Goal: Navigation & Orientation: Understand site structure

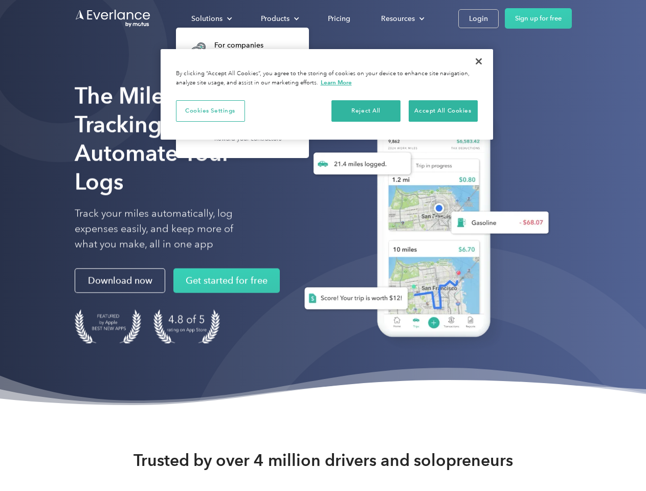
click at [211, 18] on div "Solutions" at bounding box center [206, 18] width 31 height 13
click at [279, 18] on div "Products" at bounding box center [275, 18] width 29 height 13
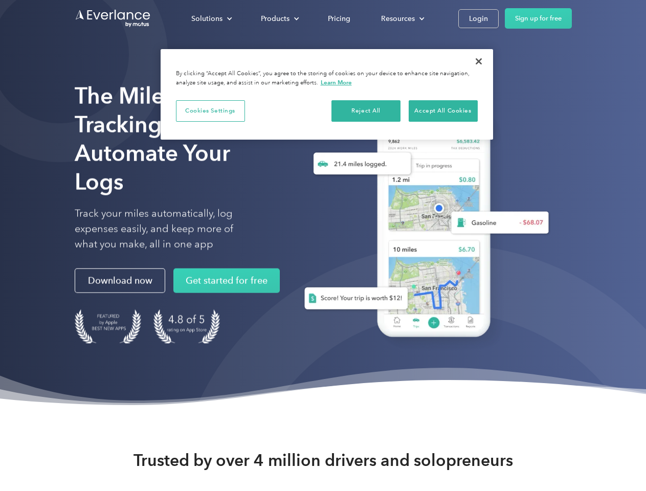
click at [402, 18] on div "Resources" at bounding box center [398, 18] width 34 height 13
click at [210, 110] on button "Cookies Settings" at bounding box center [210, 110] width 69 height 21
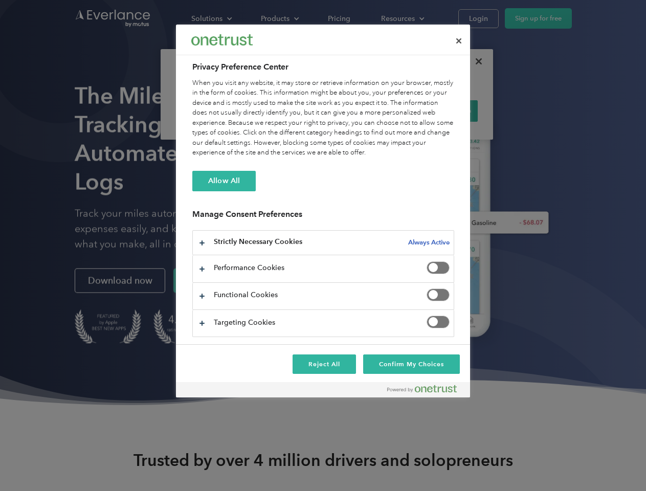
click at [366, 110] on div "When you visit any website, it may store or retrieve information on your browse…" at bounding box center [323, 118] width 262 height 80
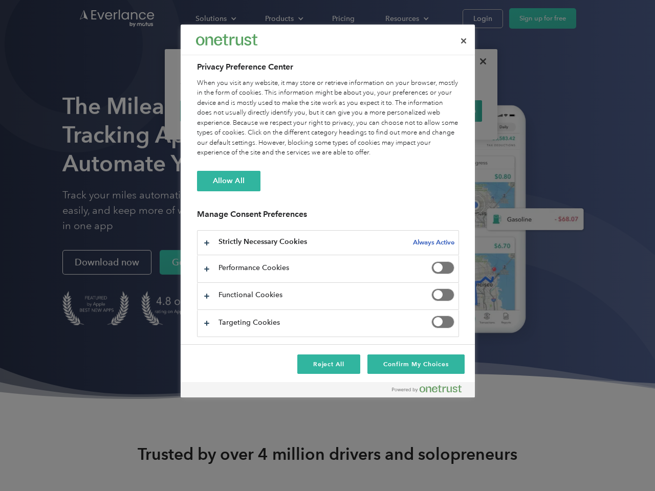
click at [443, 110] on div "When you visit any website, it may store or retrieve information on your browse…" at bounding box center [328, 118] width 262 height 80
click at [479, 61] on div at bounding box center [327, 245] width 655 height 491
